Goal: Find specific page/section: Find specific page/section

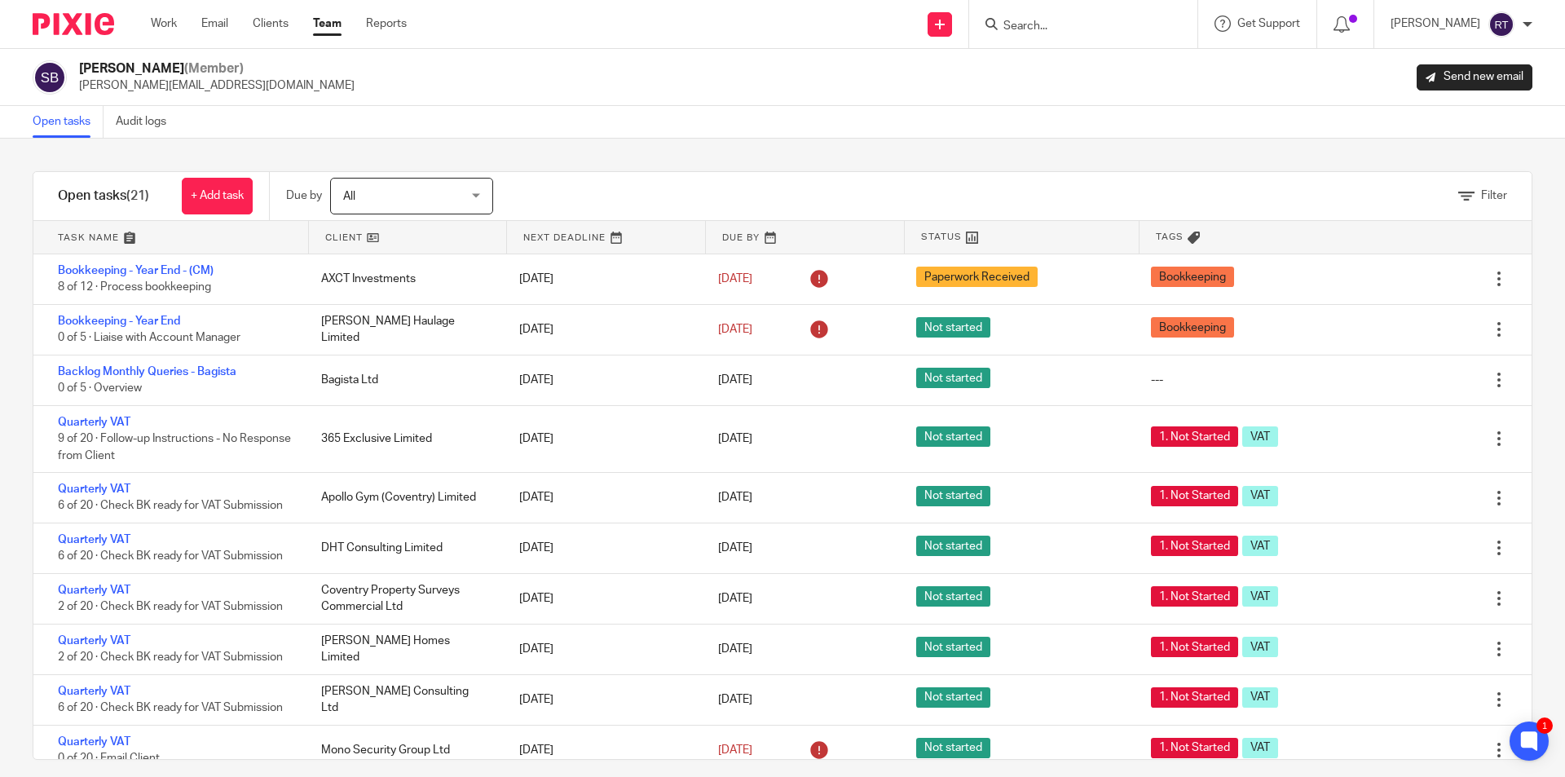
scroll to position [588, 0]
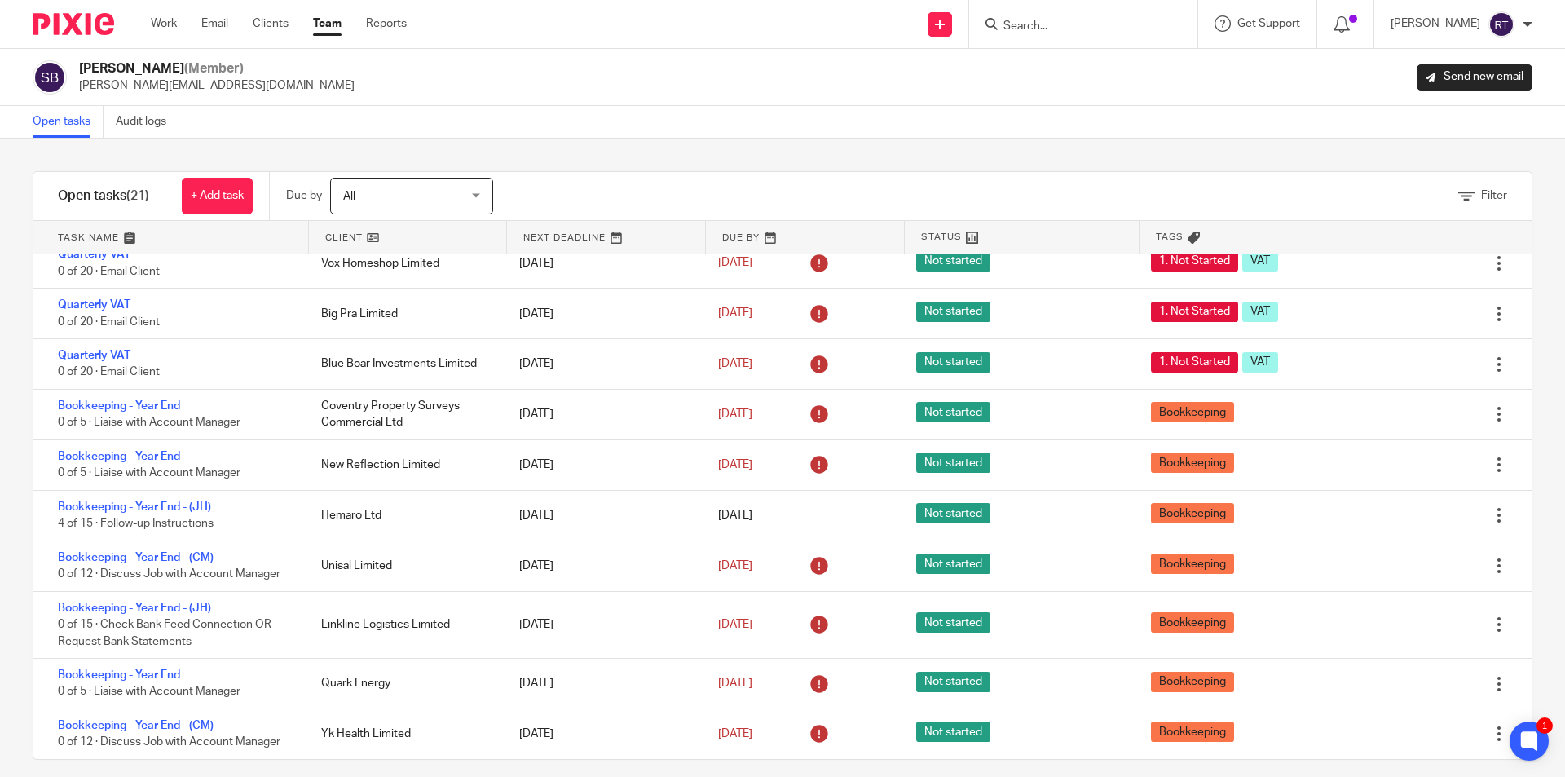
click at [9, 529] on div "Filter tasks Only show tasks matching all of these conditions 1 Client name Is …" at bounding box center [782, 458] width 1565 height 638
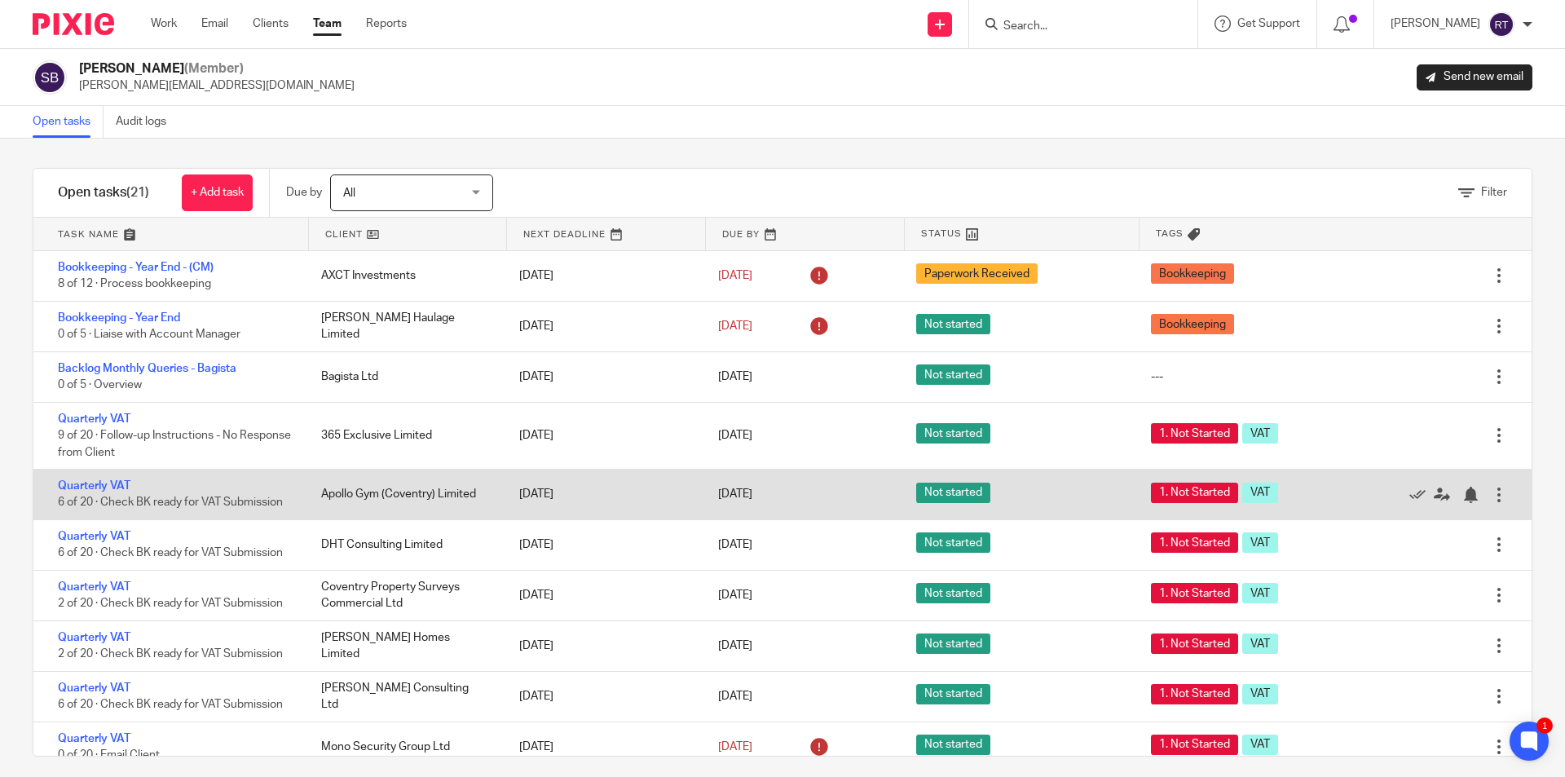
scroll to position [0, 0]
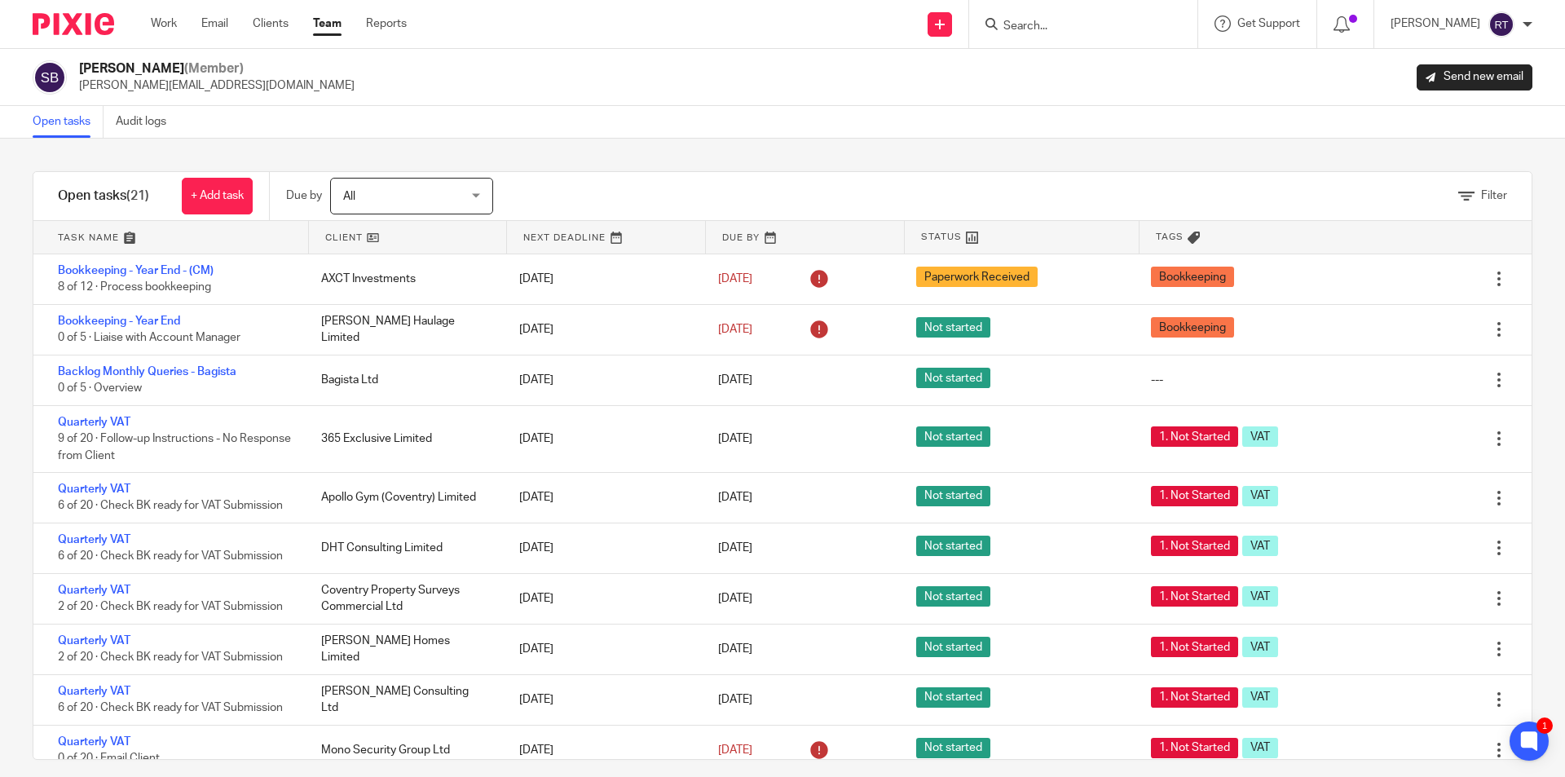
click at [1083, 29] on input "Search" at bounding box center [1075, 27] width 147 height 15
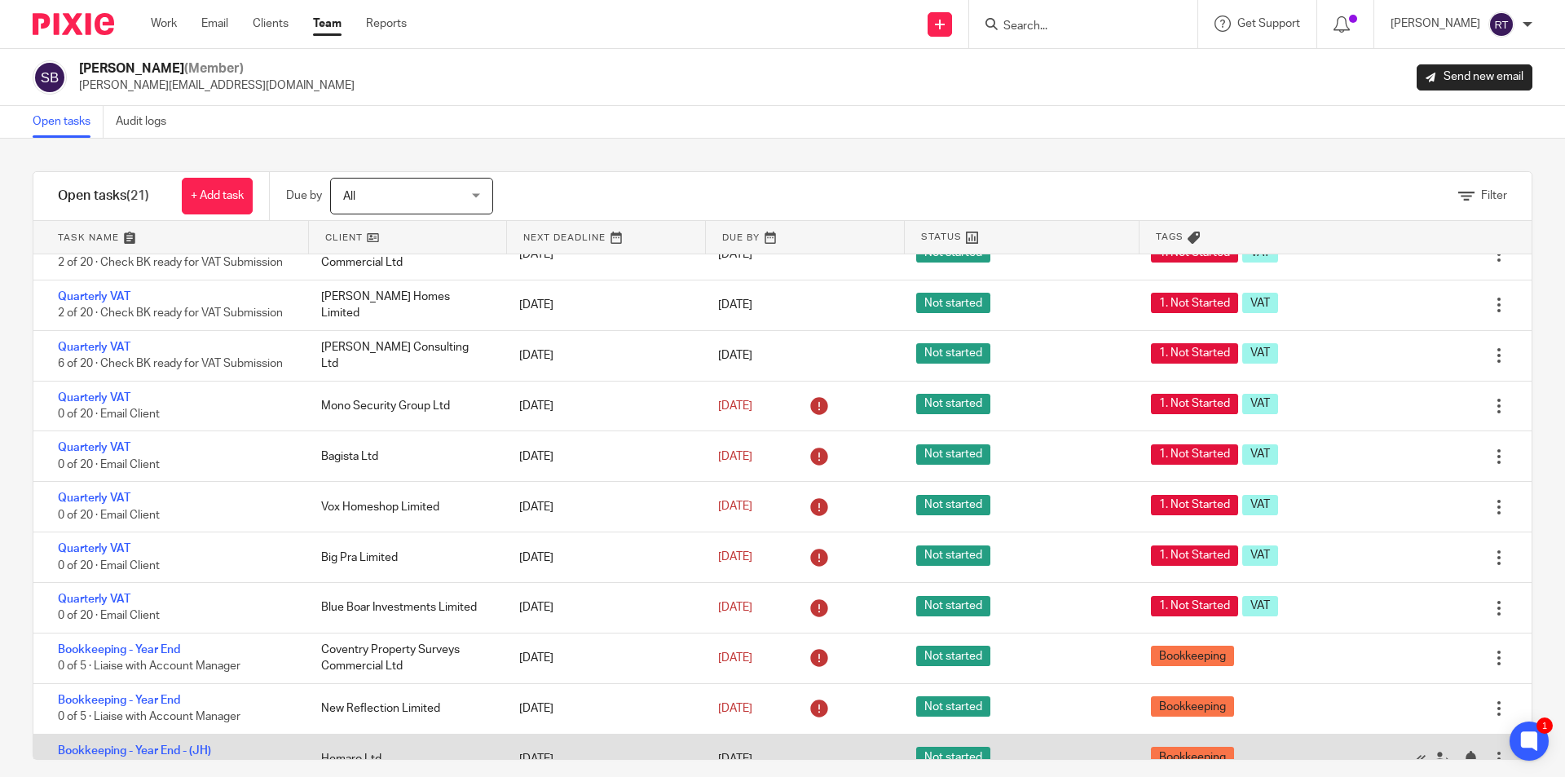
scroll to position [180, 0]
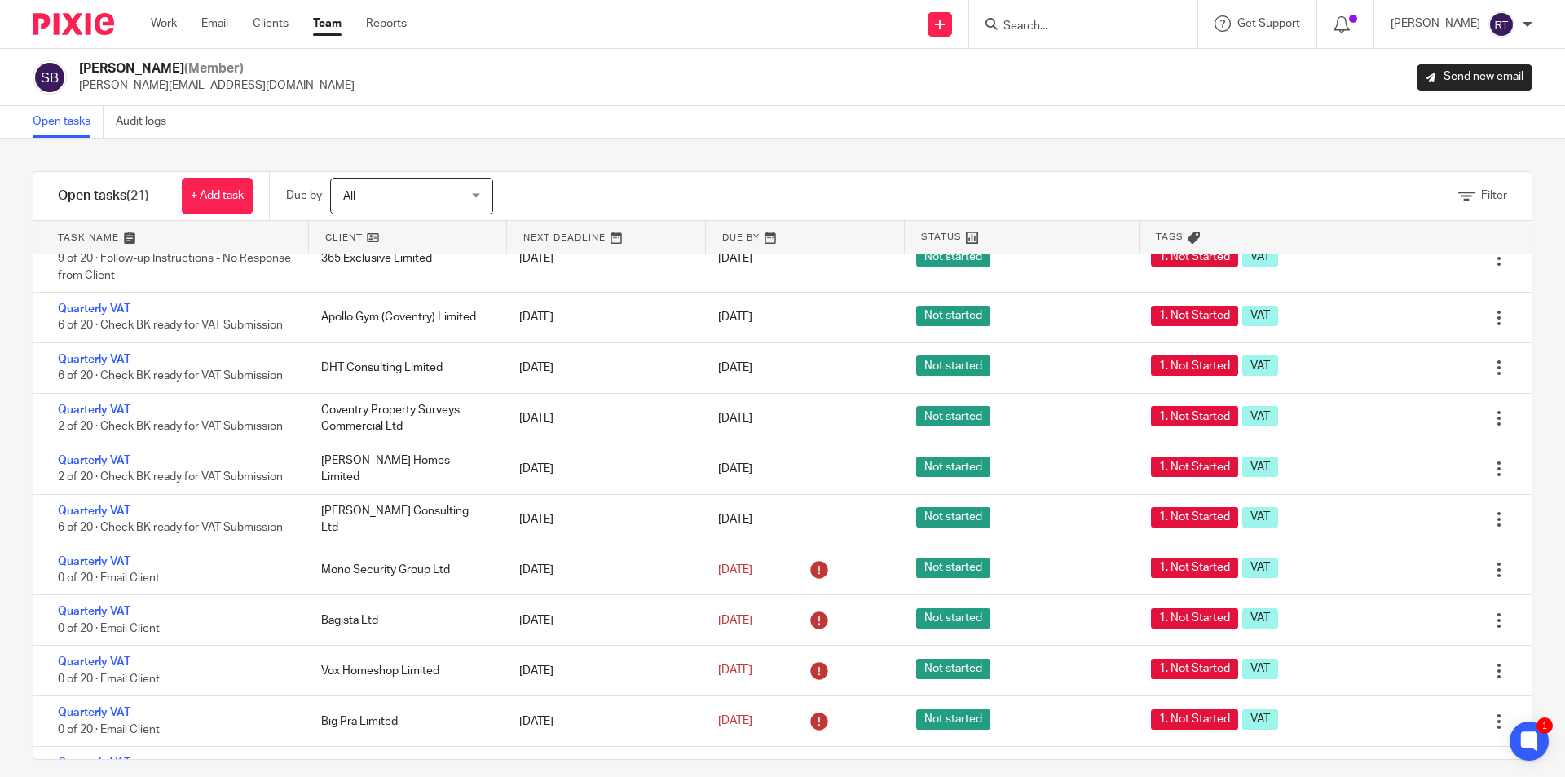
click at [0, 519] on div "Filter tasks Only show tasks matching all of these conditions 1 Client name Is …" at bounding box center [782, 458] width 1565 height 638
click at [37, 20] on img at bounding box center [74, 24] width 82 height 22
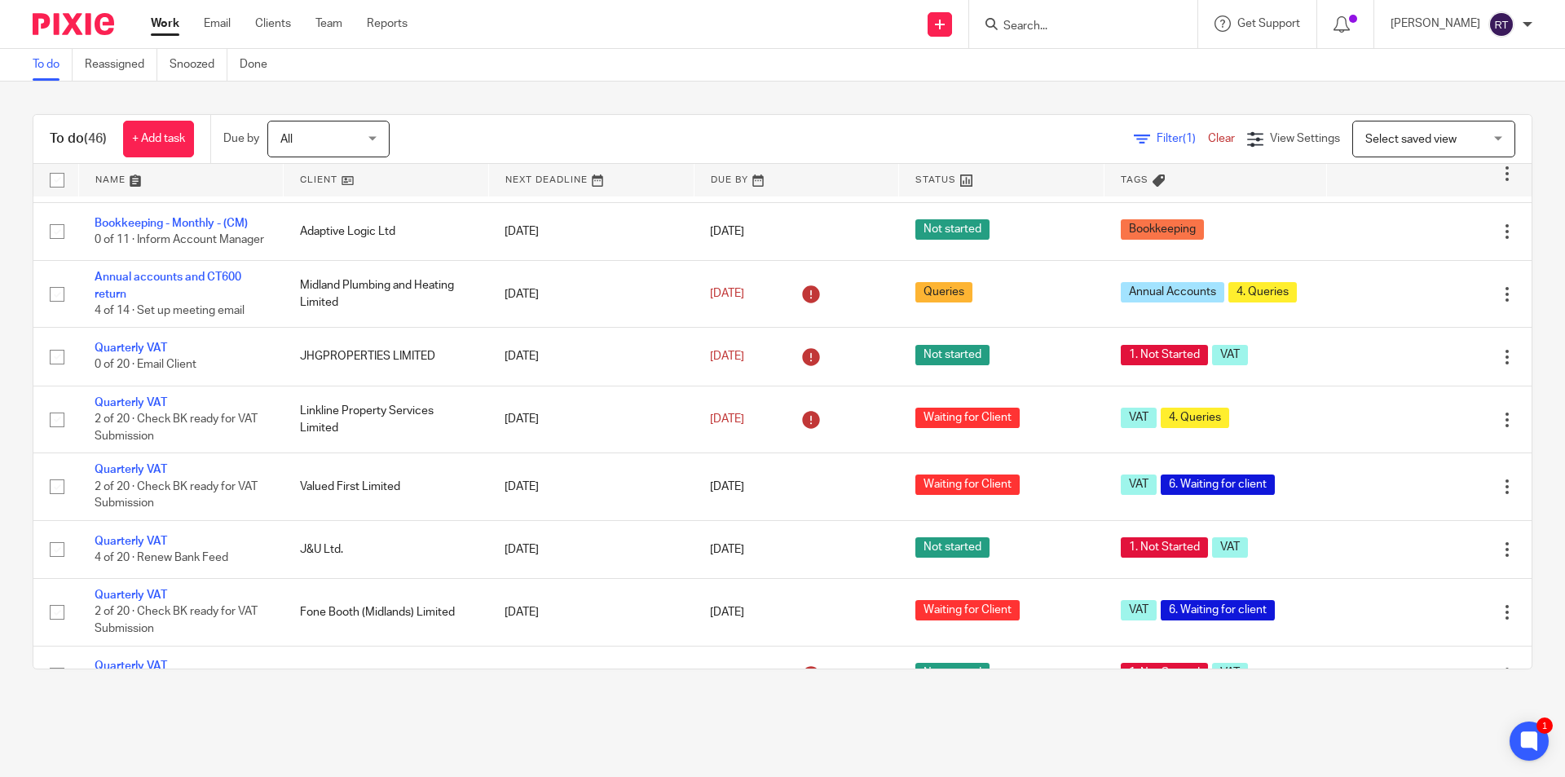
scroll to position [652, 0]
click at [1067, 23] on input "Search" at bounding box center [1075, 27] width 147 height 15
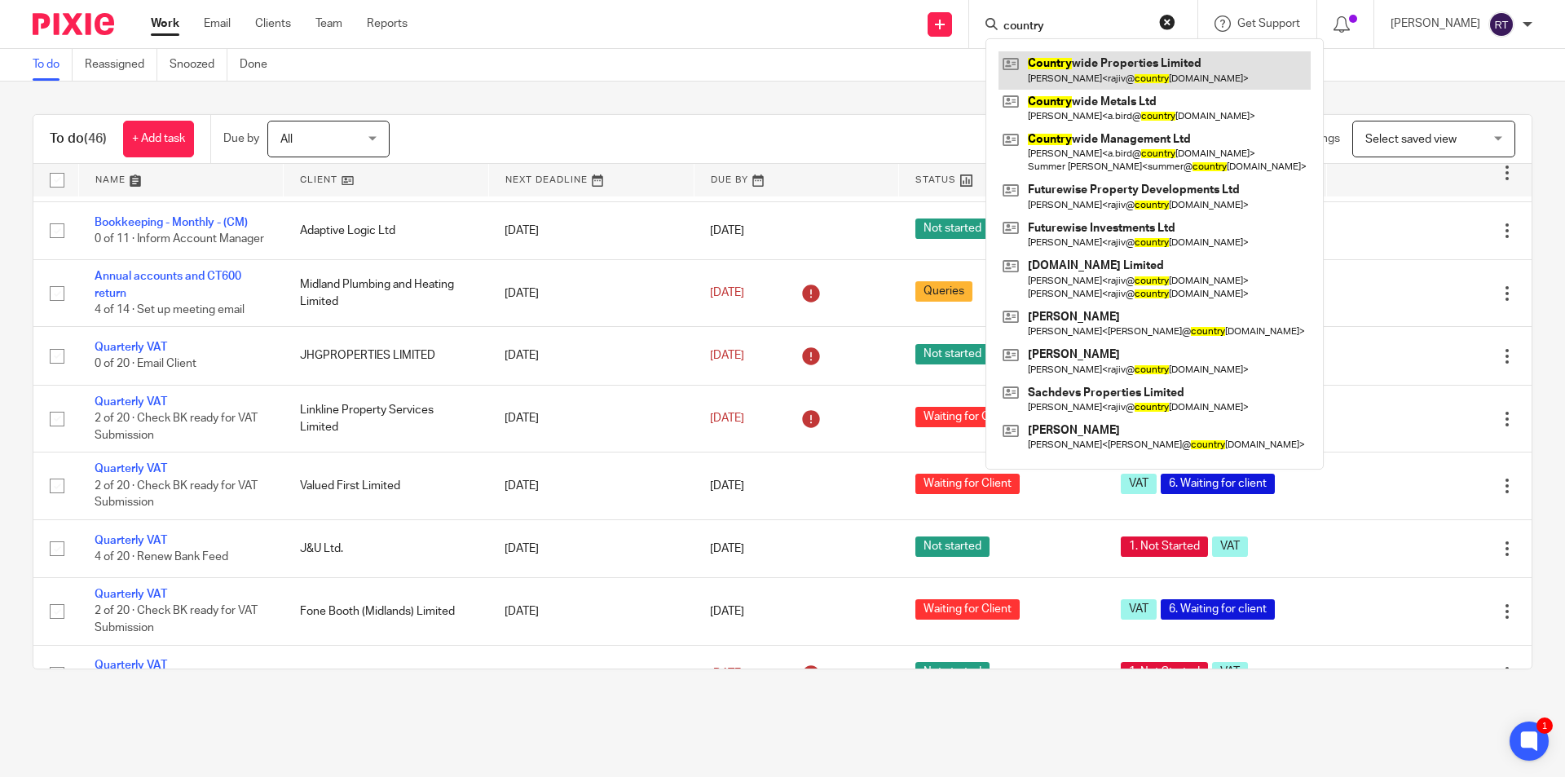
type input "country"
click at [1132, 86] on link at bounding box center [1155, 69] width 312 height 37
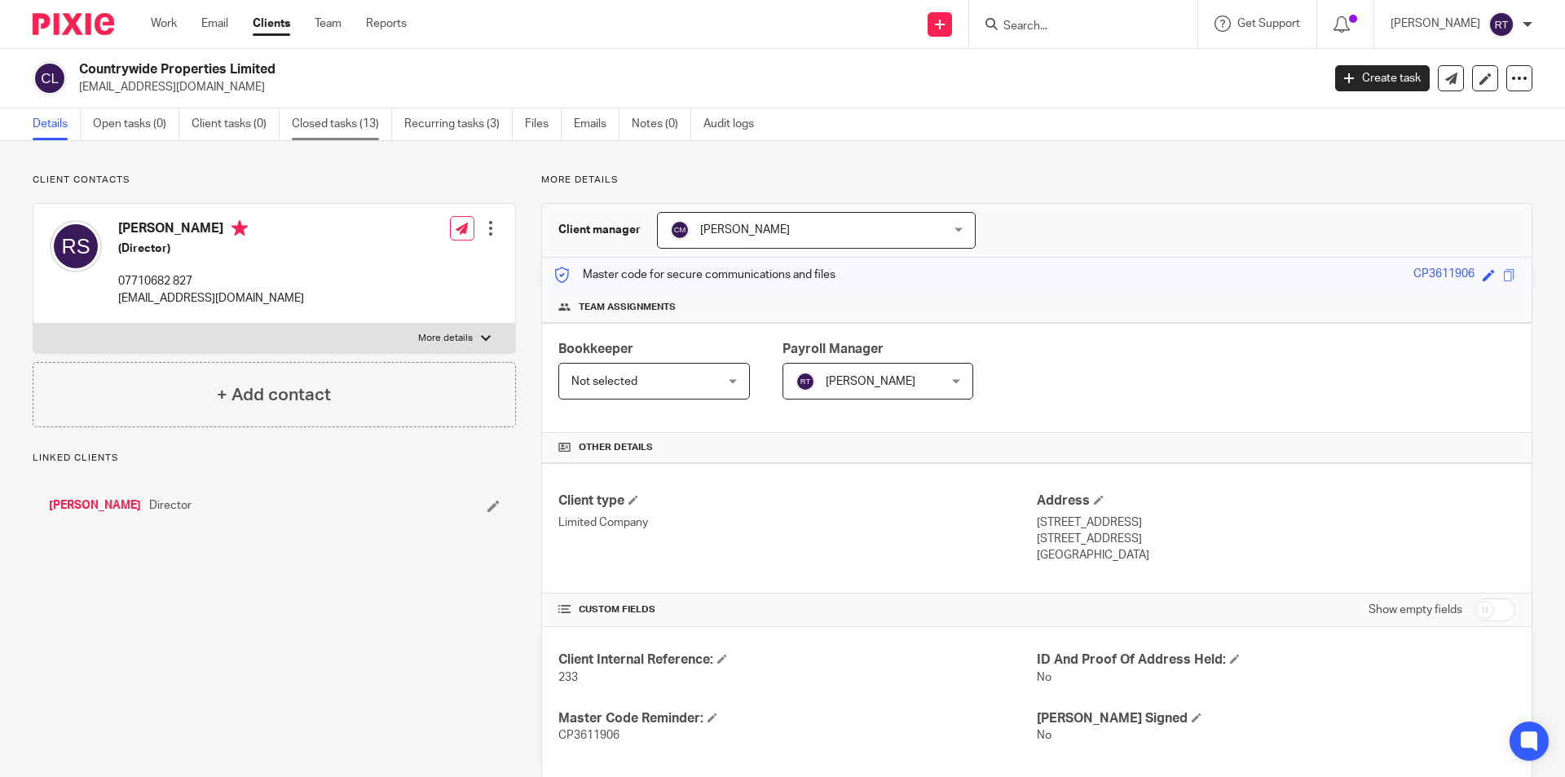
click at [342, 125] on link "Closed tasks (13)" at bounding box center [342, 124] width 100 height 32
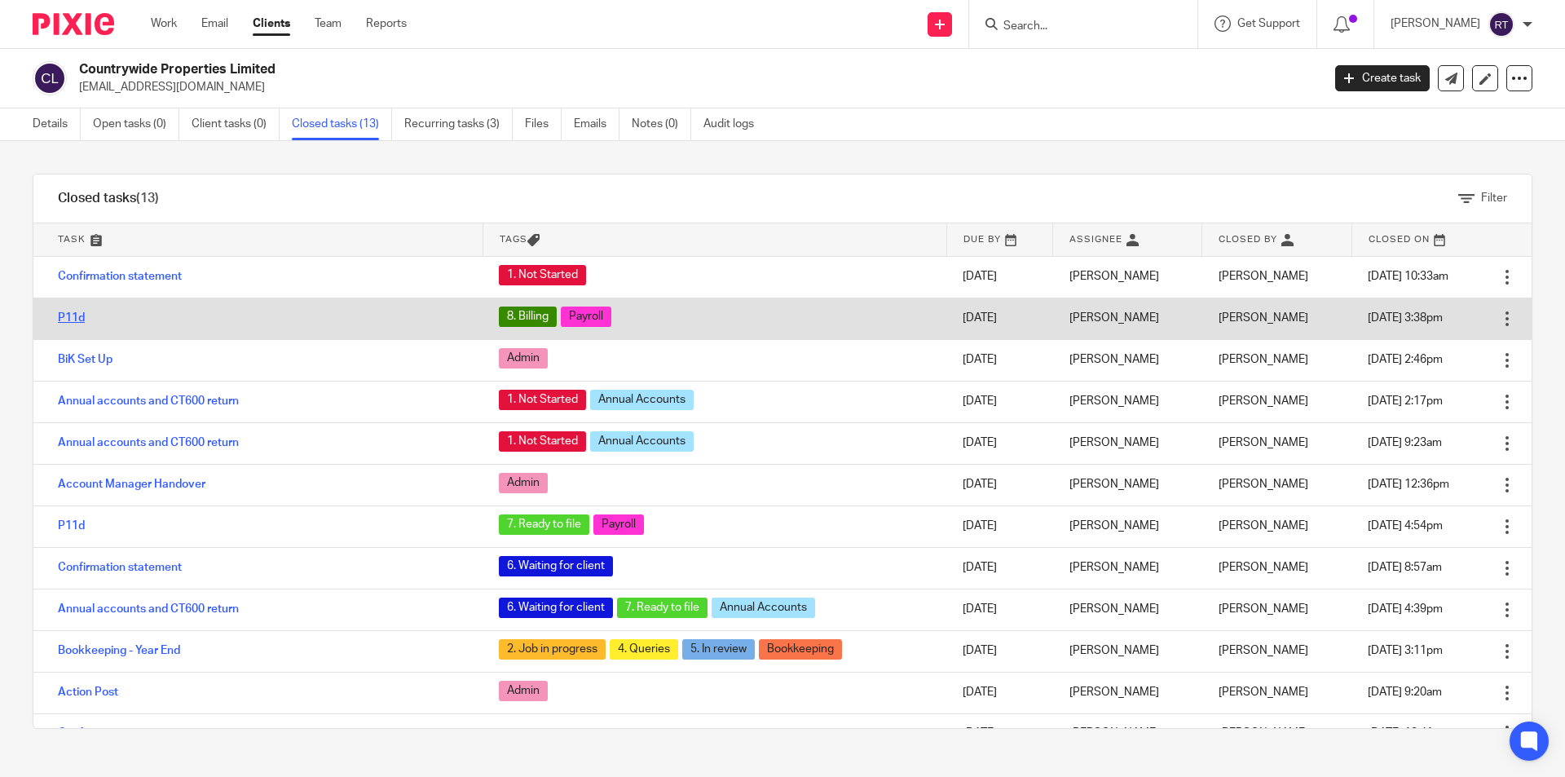
click at [77, 320] on link "P11d" at bounding box center [71, 317] width 27 height 11
click at [76, 311] on td "P11d" at bounding box center [257, 319] width 449 height 42
click at [79, 316] on link "P11d" at bounding box center [71, 317] width 27 height 11
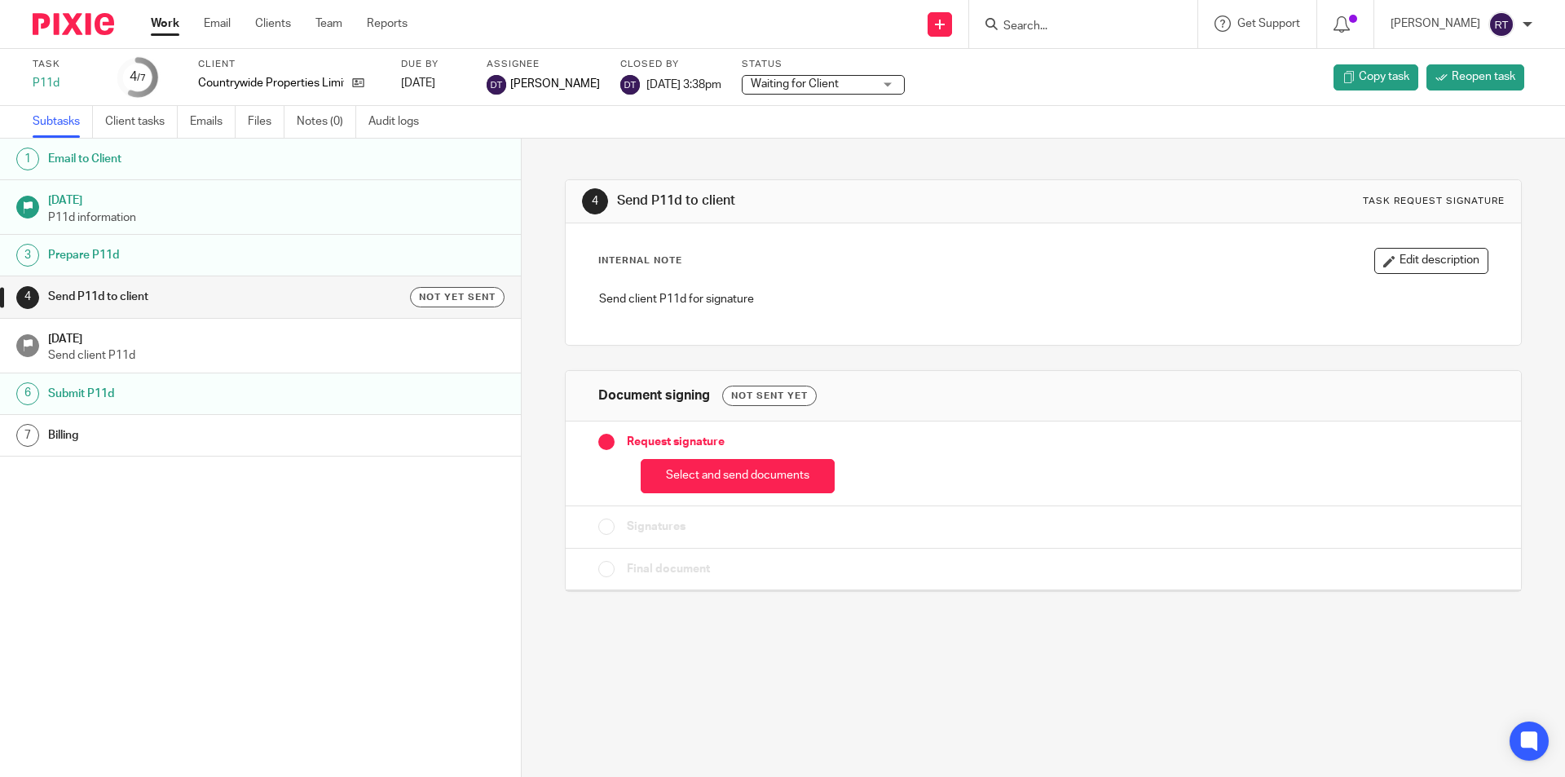
click at [130, 394] on h1 "Submit P11d" at bounding box center [200, 393] width 305 height 24
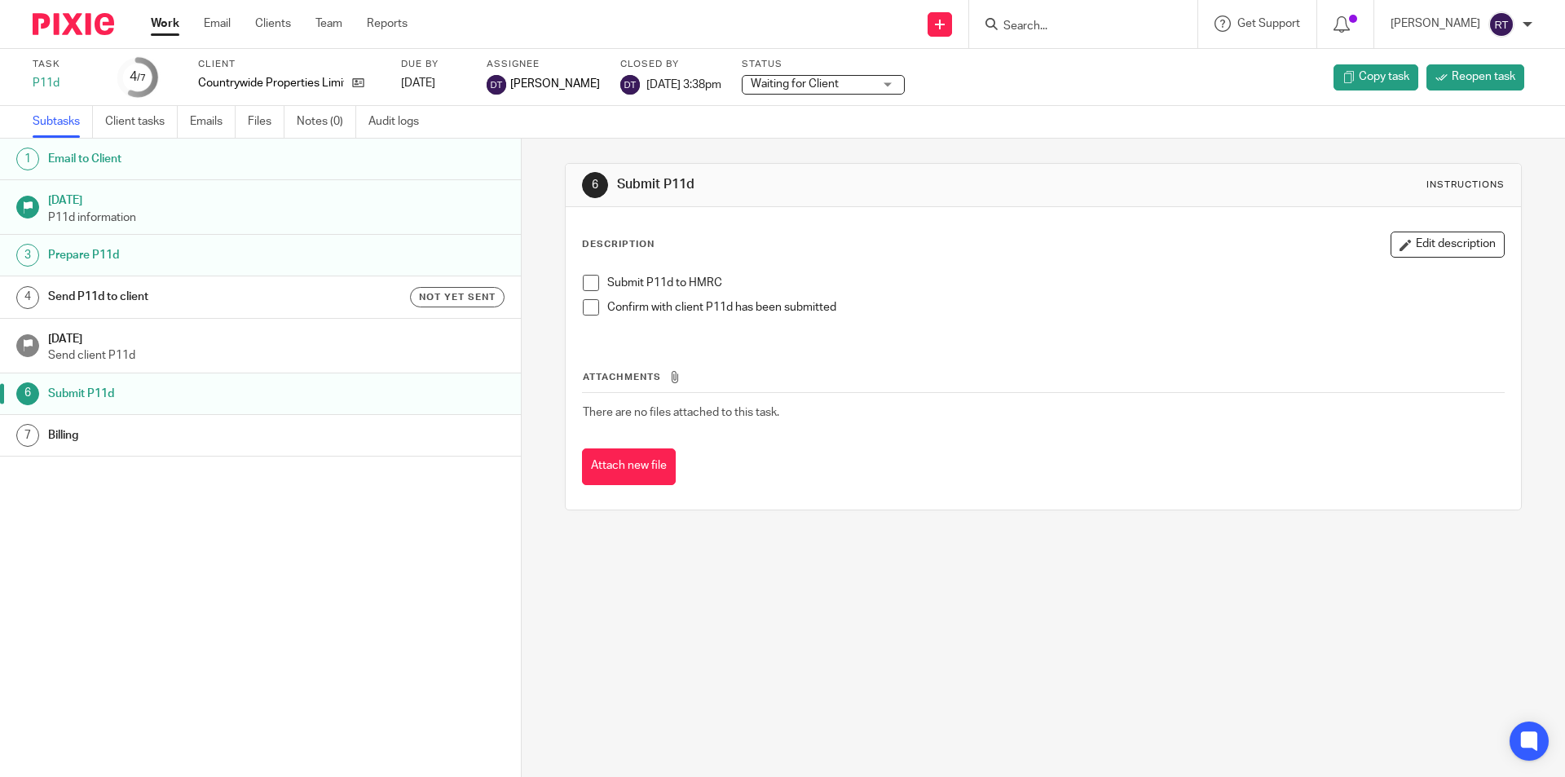
click at [125, 293] on h1 "Send P11d to client" at bounding box center [200, 296] width 305 height 24
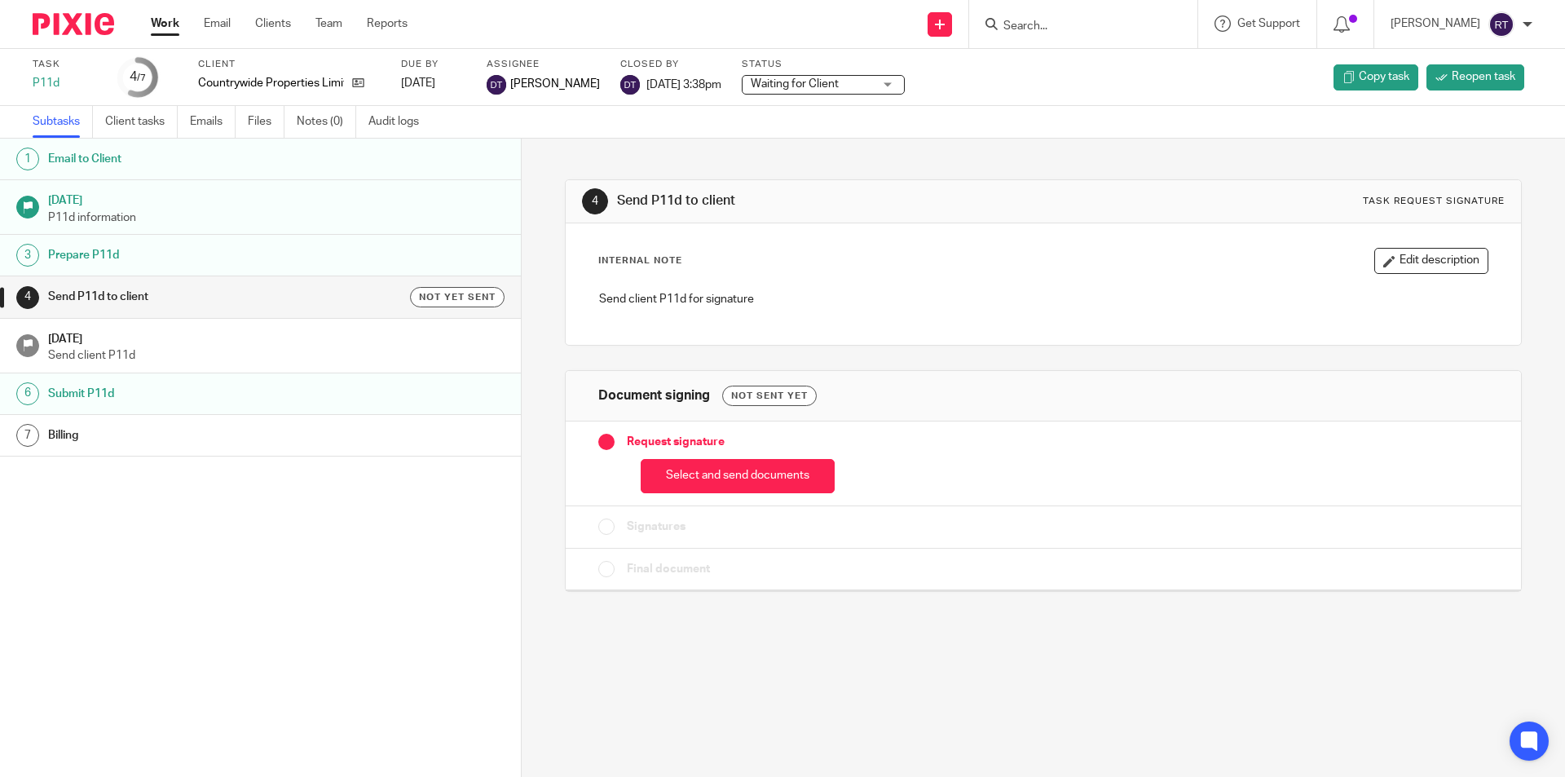
click at [105, 263] on h1 "Prepare P11d" at bounding box center [200, 255] width 305 height 24
click at [62, 9] on div at bounding box center [67, 24] width 134 height 48
click at [61, 14] on img at bounding box center [74, 24] width 82 height 22
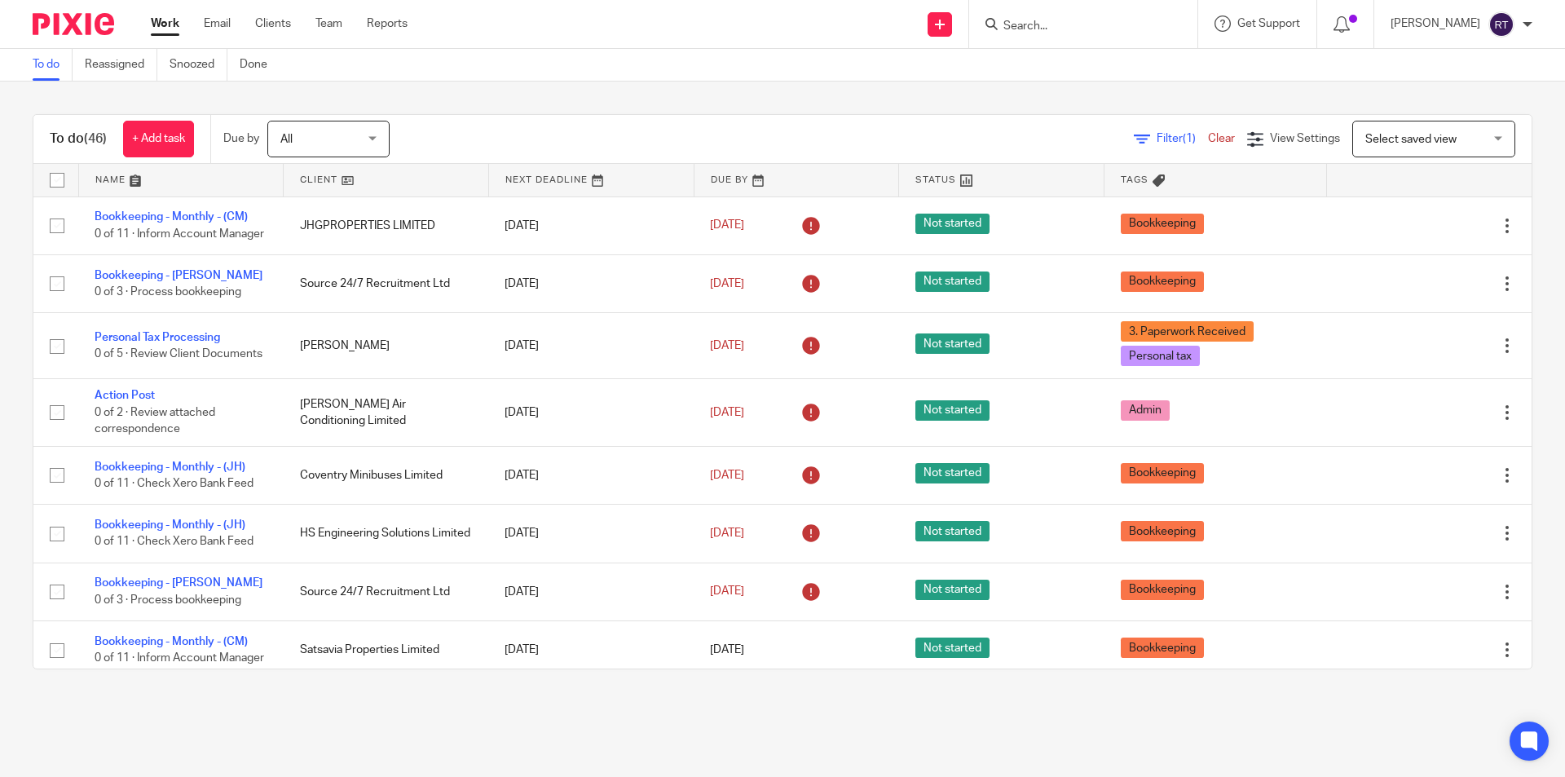
click at [442, 66] on div "To do Reassigned Snoozed Done" at bounding box center [782, 65] width 1565 height 33
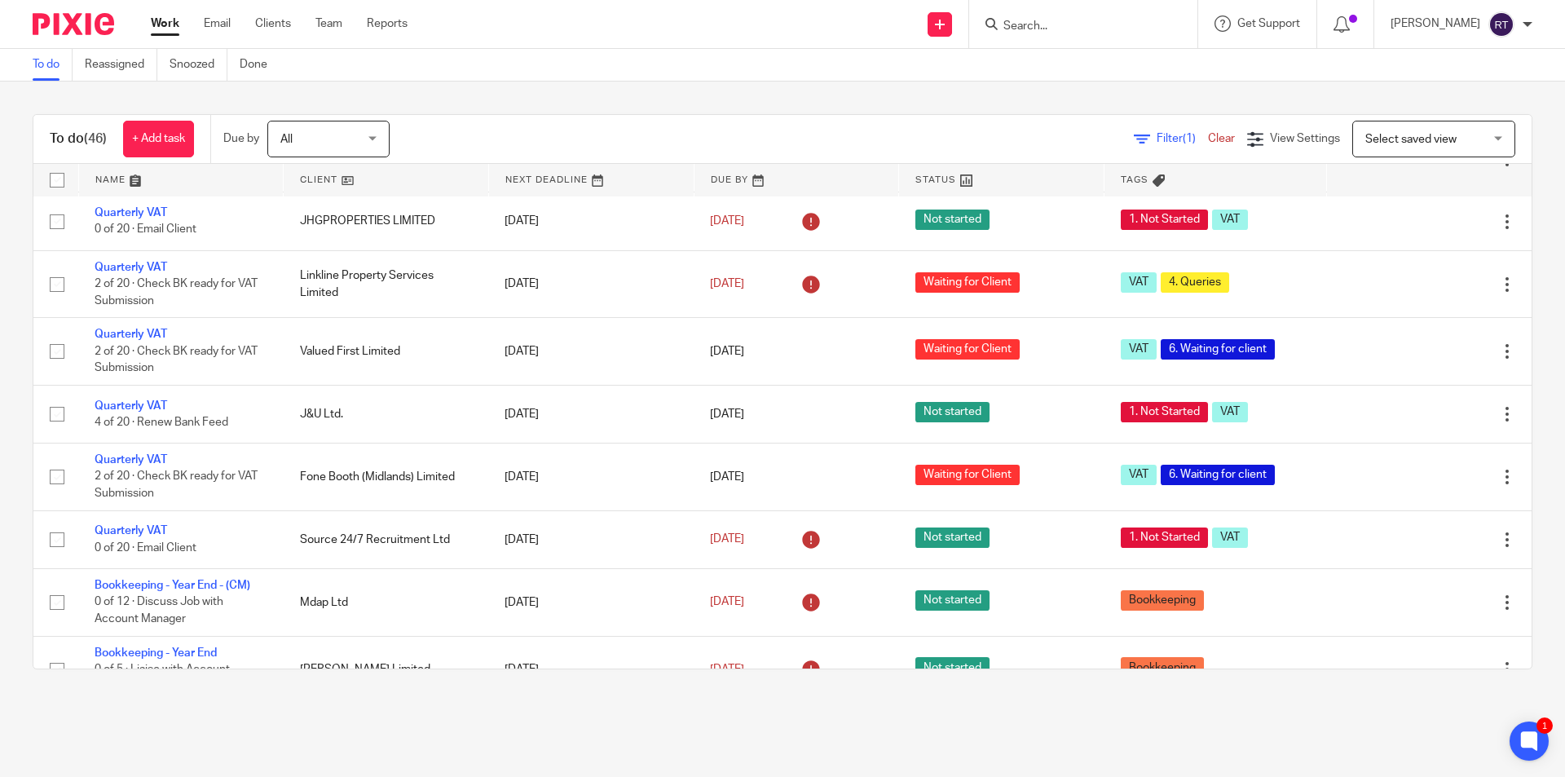
scroll to position [801, 0]
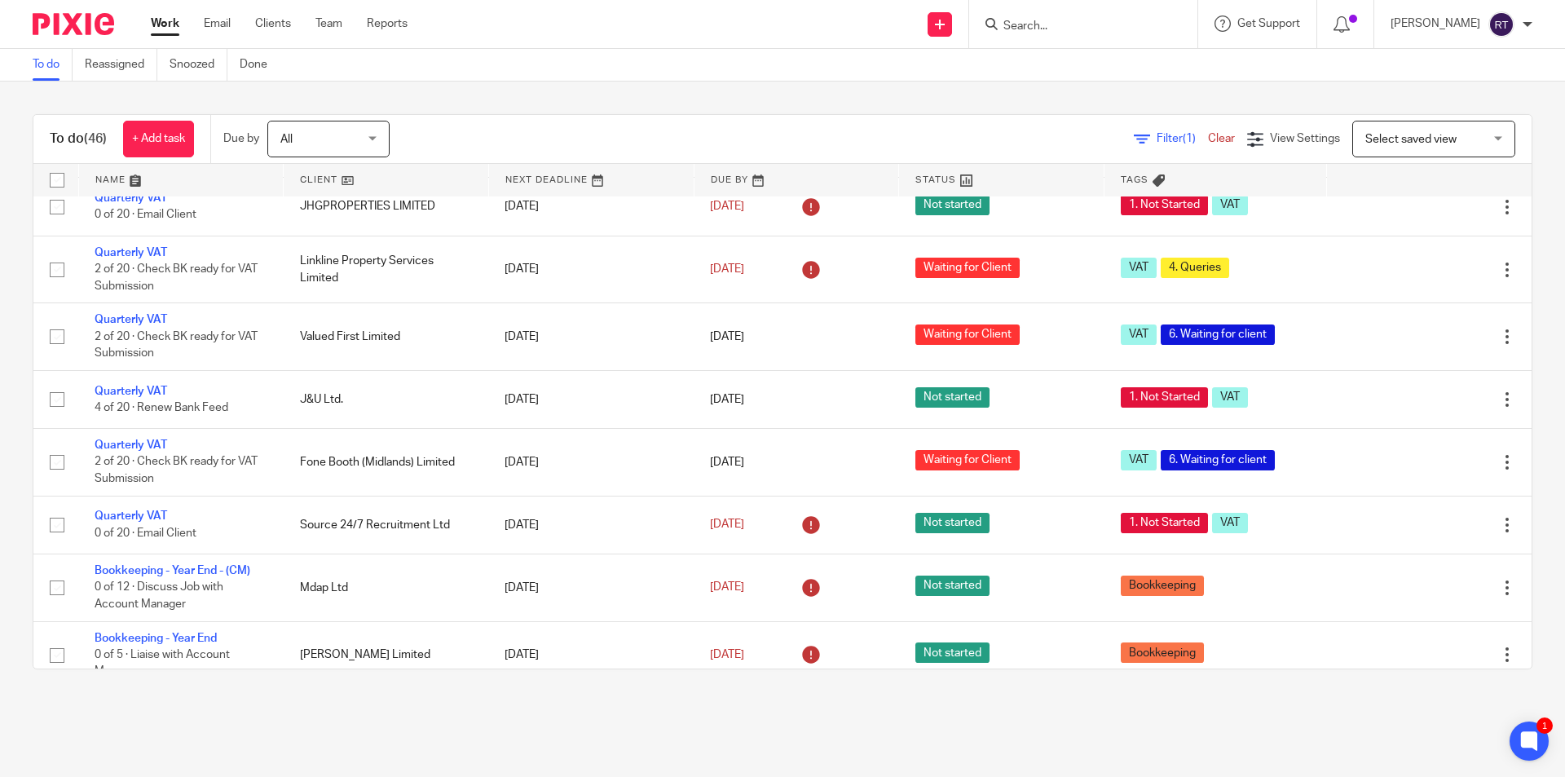
click at [0, 678] on div "To do (46) + Add task Due by All All Today Tomorrow This week Next week This mo…" at bounding box center [782, 392] width 1565 height 620
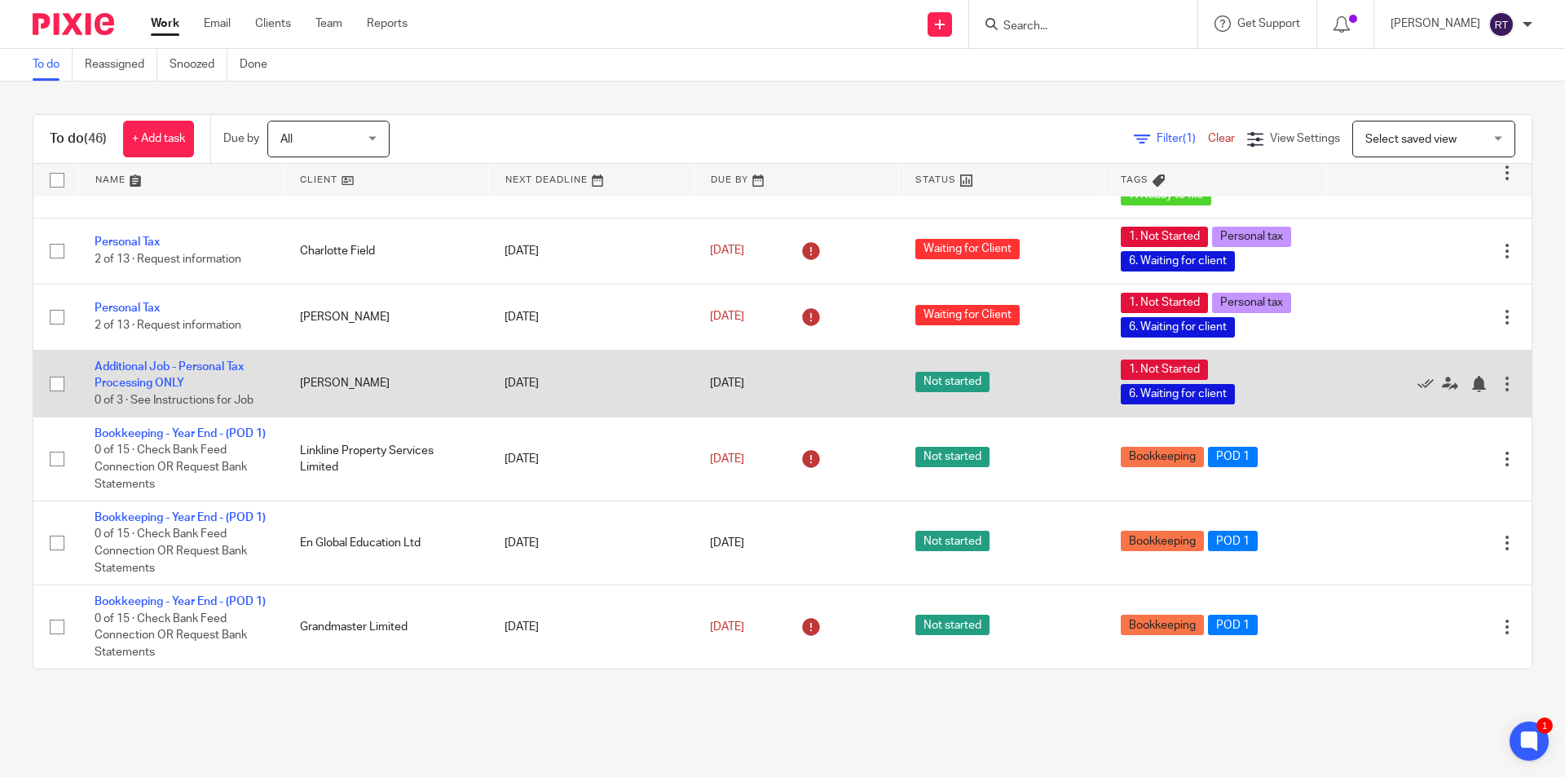
scroll to position [2803, 0]
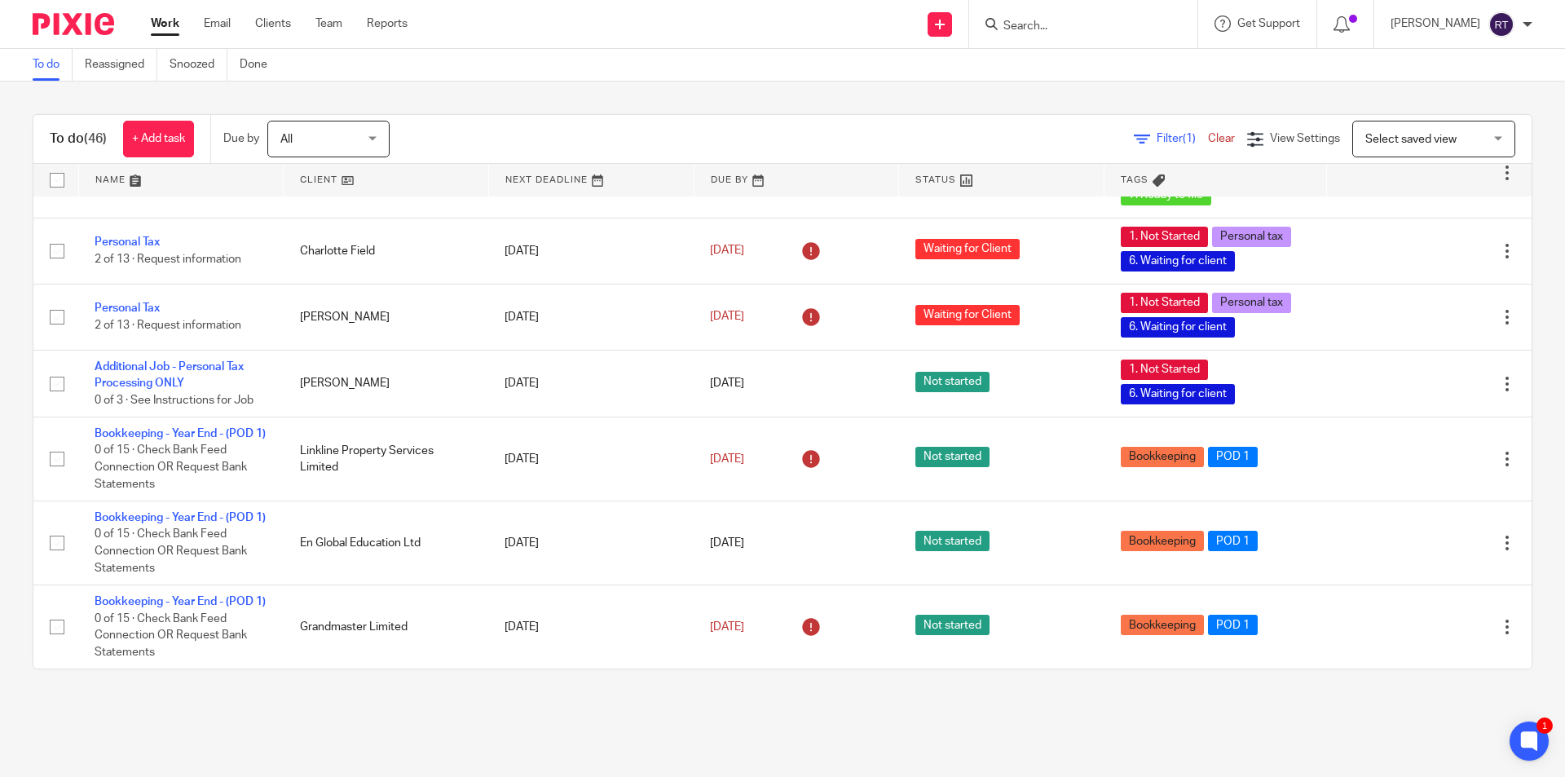
drag, startPoint x: 637, startPoint y: 703, endPoint x: 636, endPoint y: 683, distance: 20.4
click at [637, 703] on main "To do Reassigned Snoozed Done To do (46) + Add task Due by All All Today Tomorr…" at bounding box center [782, 388] width 1565 height 777
click at [641, 693] on div "To do (46) + Add task Due by All All Today Tomorrow This week Next week This mo…" at bounding box center [782, 392] width 1565 height 620
click at [631, 715] on main "To do Reassigned Snoozed Done To do (46) + Add task Due by All All Today Tomorr…" at bounding box center [782, 388] width 1565 height 777
click at [10, 674] on div "To do (46) + Add task Due by All All Today Tomorrow This week Next week This mo…" at bounding box center [782, 392] width 1565 height 620
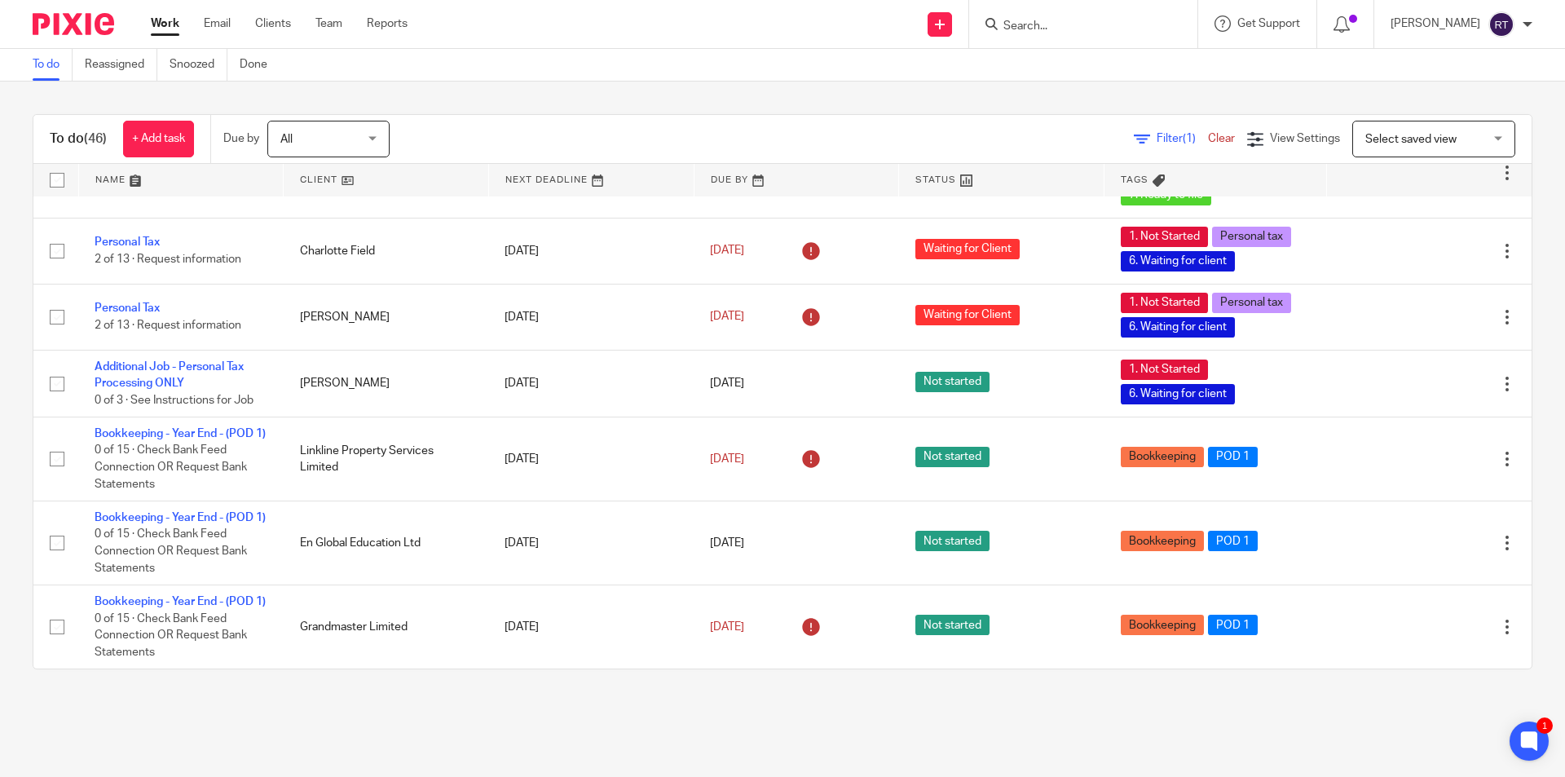
click at [1061, 24] on input "Search" at bounding box center [1075, 27] width 147 height 15
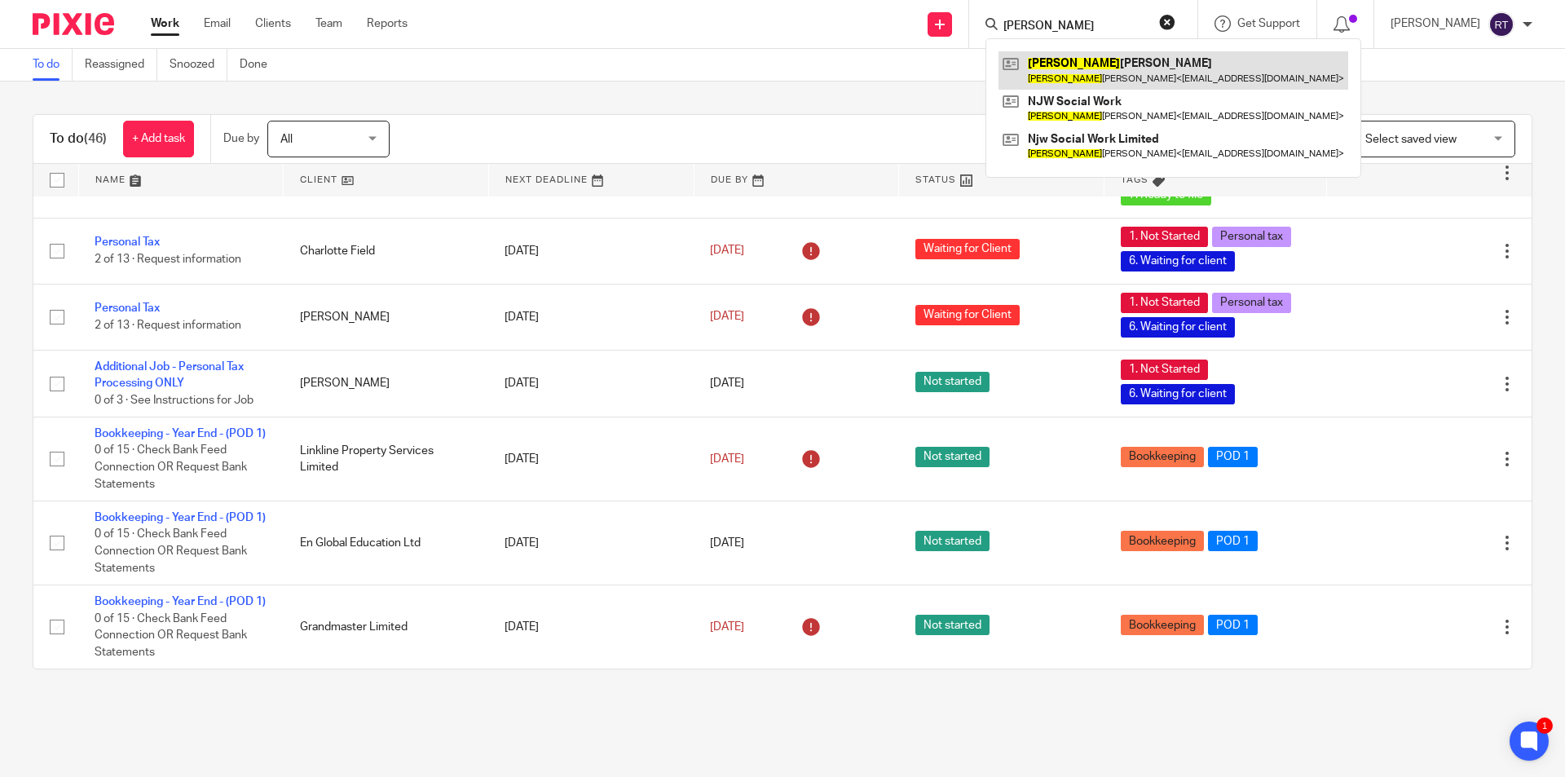
type input "natalie"
click at [1127, 69] on link at bounding box center [1174, 69] width 350 height 37
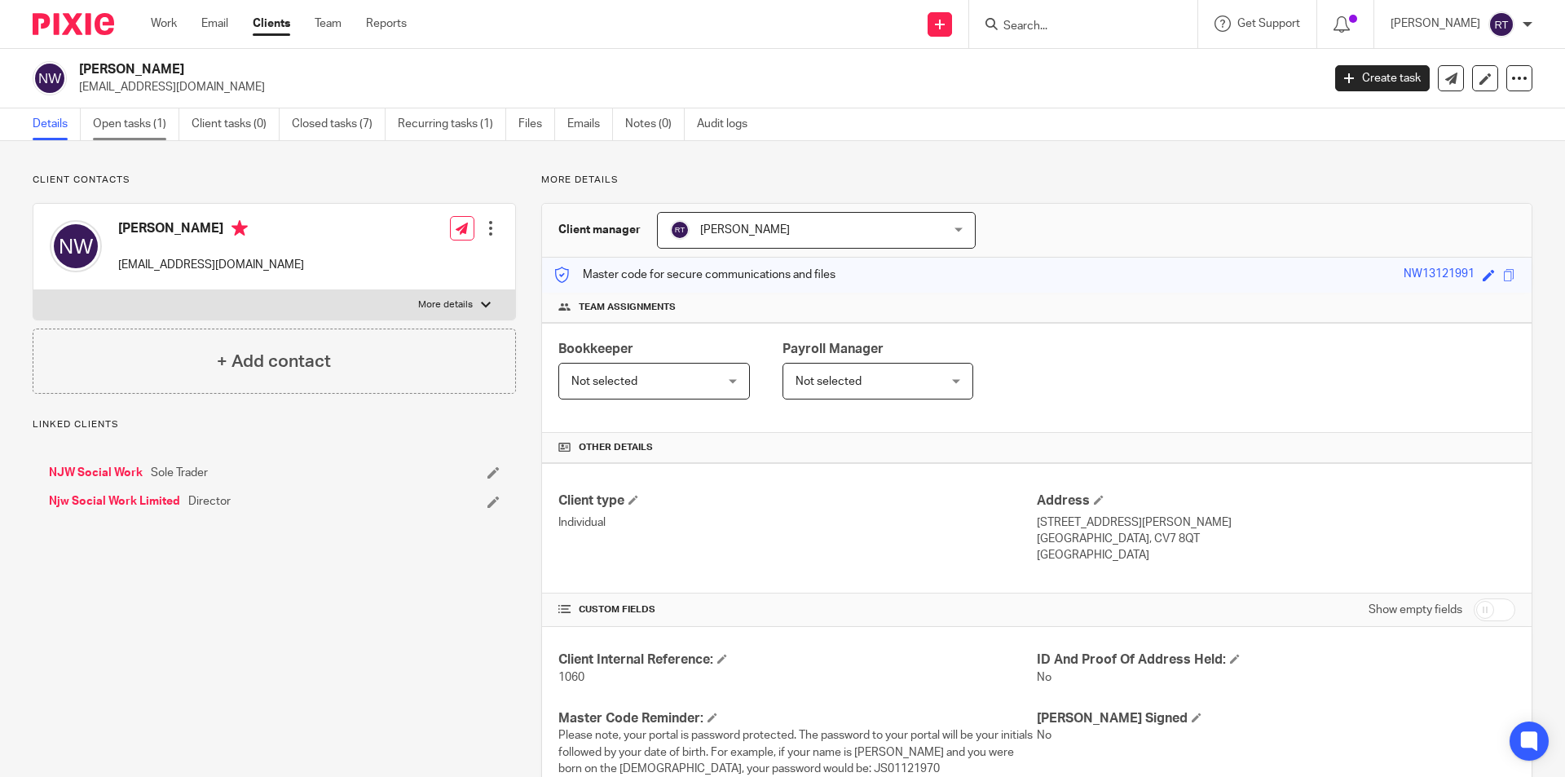
click at [123, 133] on link "Open tasks (1)" at bounding box center [136, 124] width 86 height 32
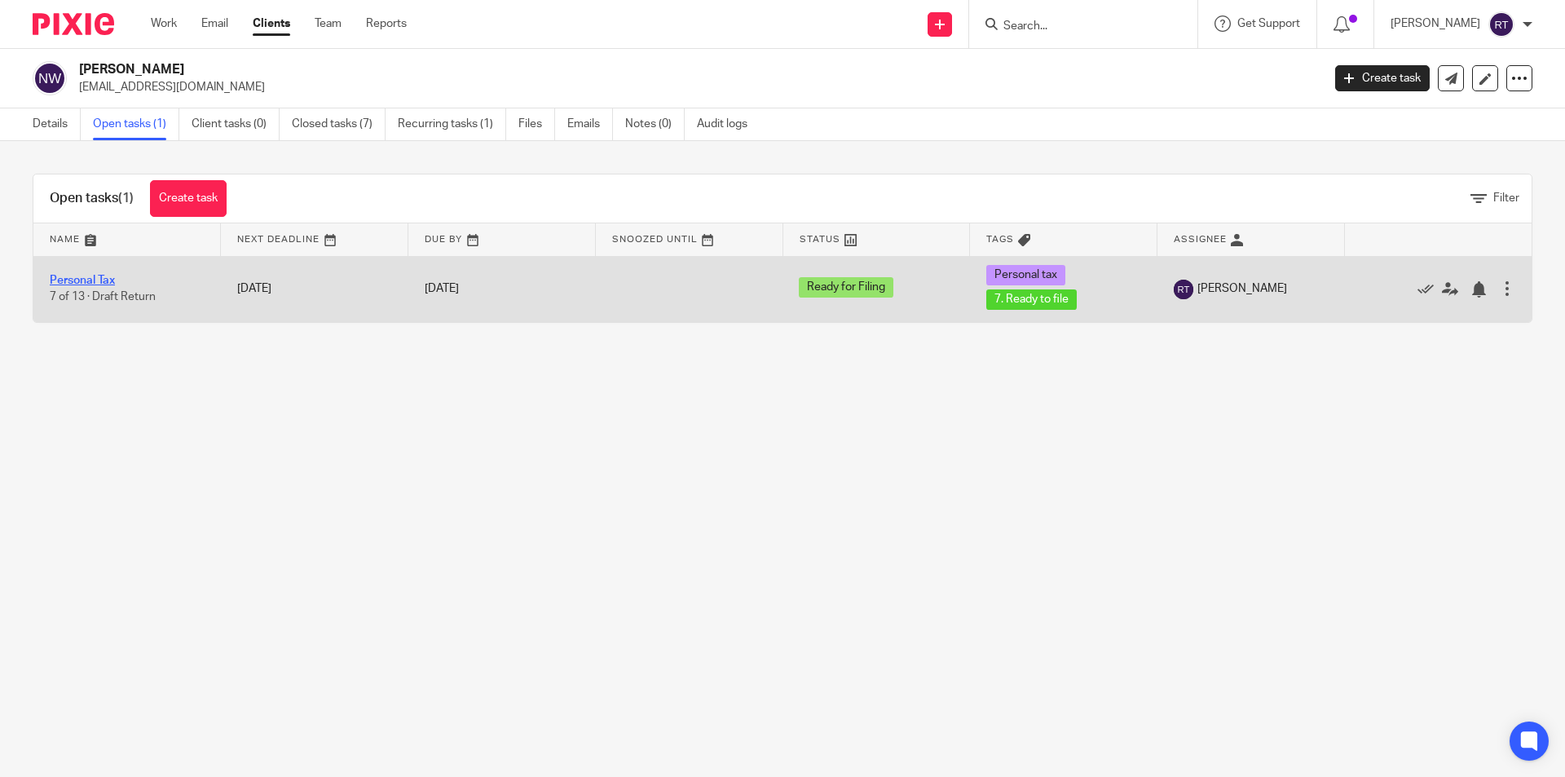
click at [92, 280] on link "Personal Tax" at bounding box center [82, 280] width 65 height 11
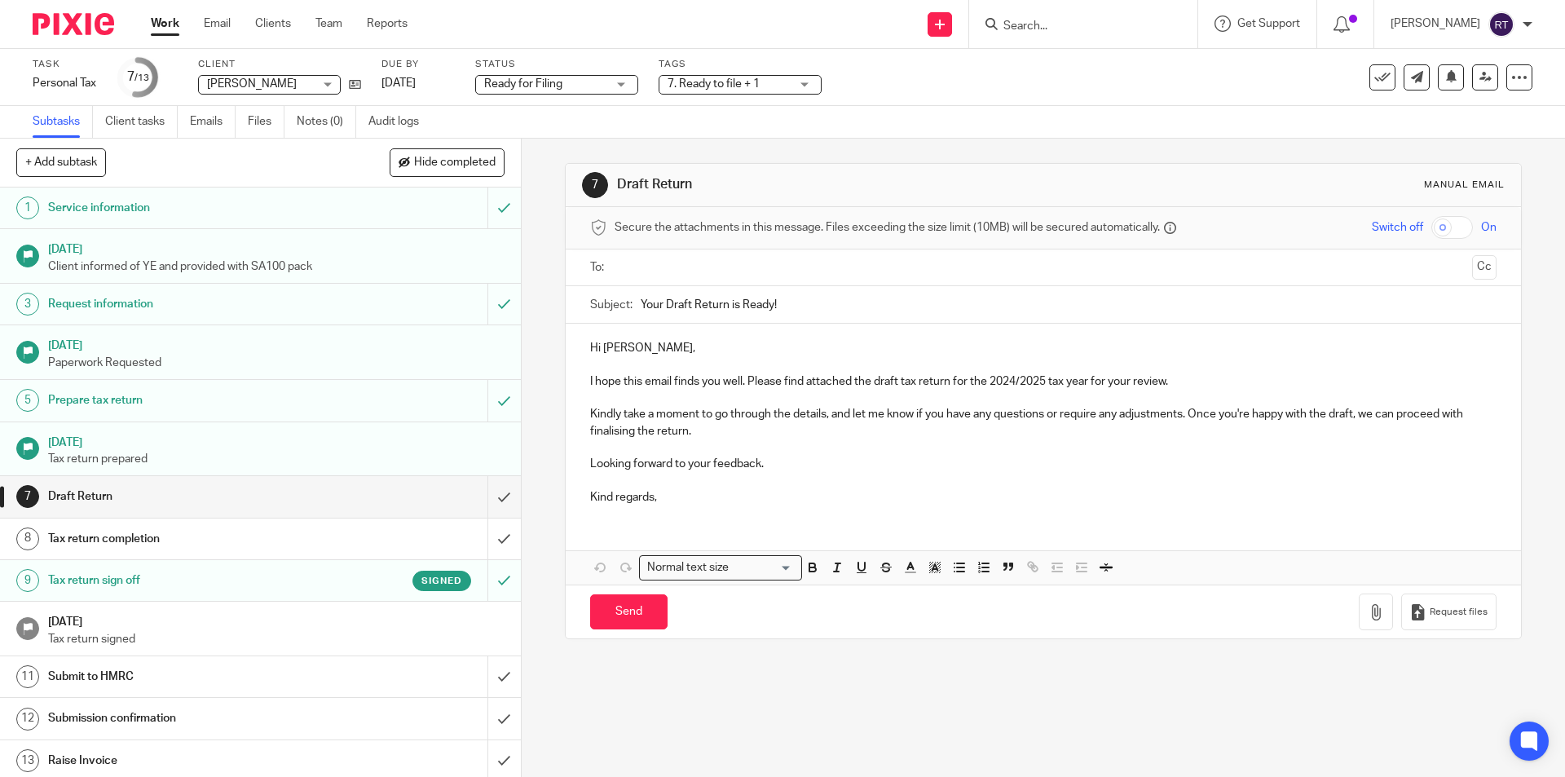
click at [330, 574] on div "Signed" at bounding box center [400, 581] width 141 height 20
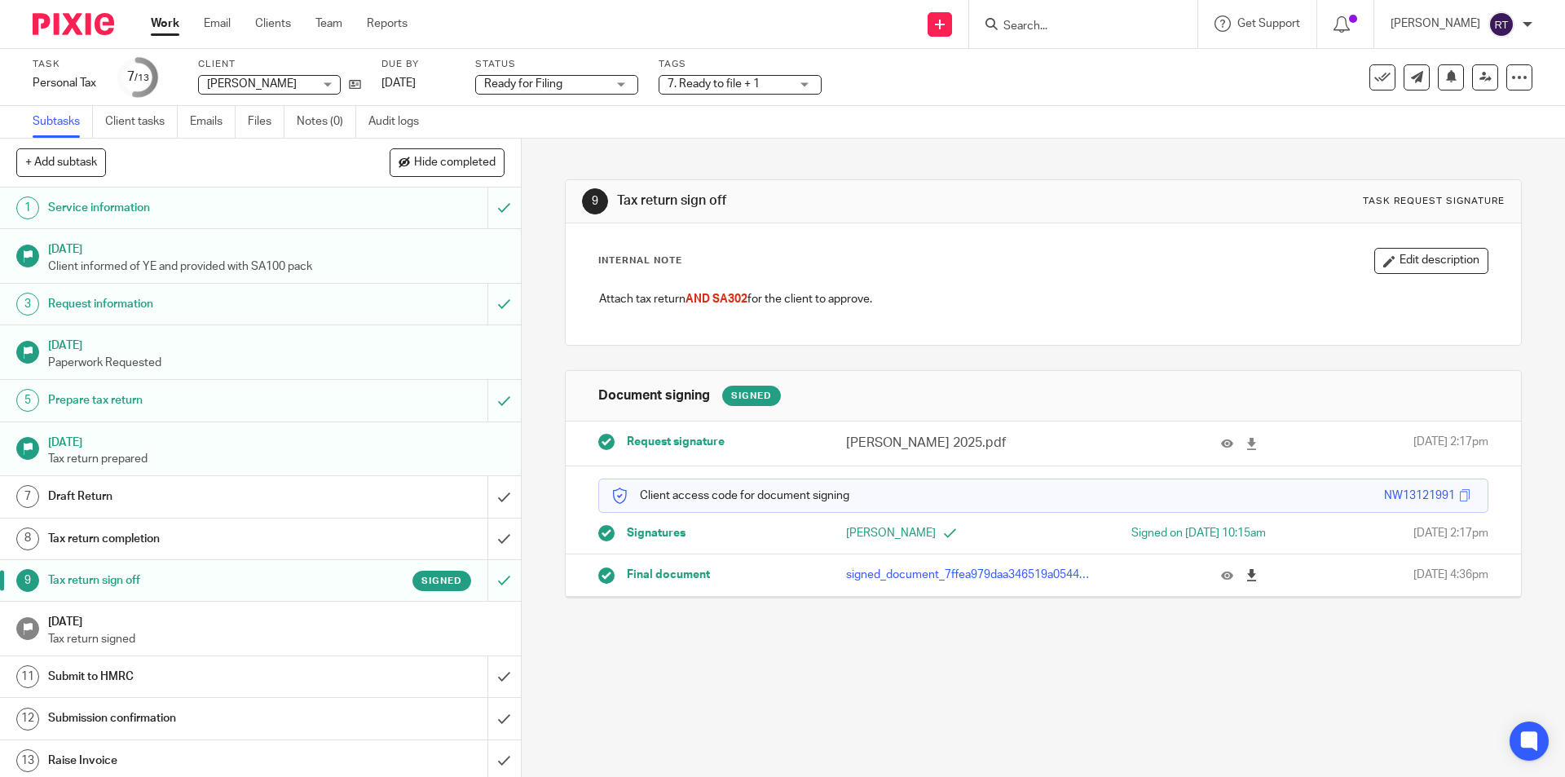
click at [1246, 571] on icon at bounding box center [1252, 575] width 12 height 12
